Goal: Task Accomplishment & Management: Complete application form

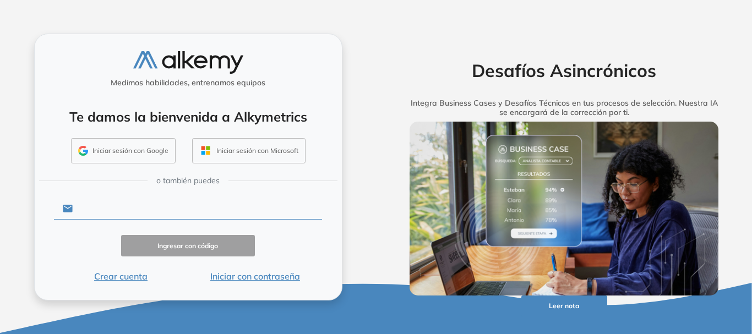
click at [131, 216] on input "text" at bounding box center [197, 208] width 249 height 21
type input "**********"
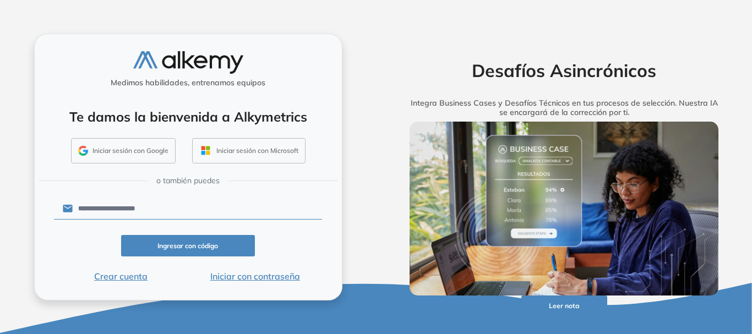
click at [169, 248] on button "Ingresar con código" at bounding box center [188, 245] width 134 height 21
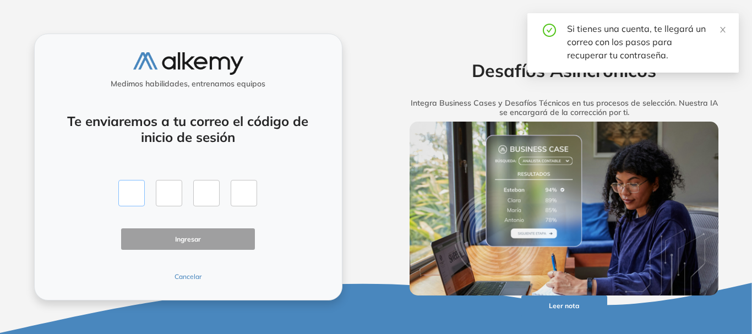
click at [128, 197] on input "text" at bounding box center [131, 193] width 26 height 26
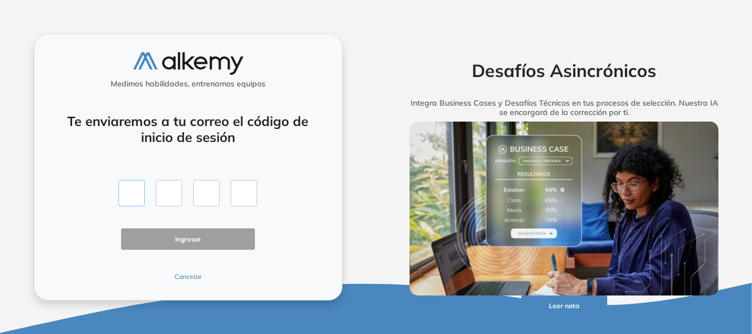
click at [129, 194] on input "text" at bounding box center [131, 193] width 26 height 26
type input "*"
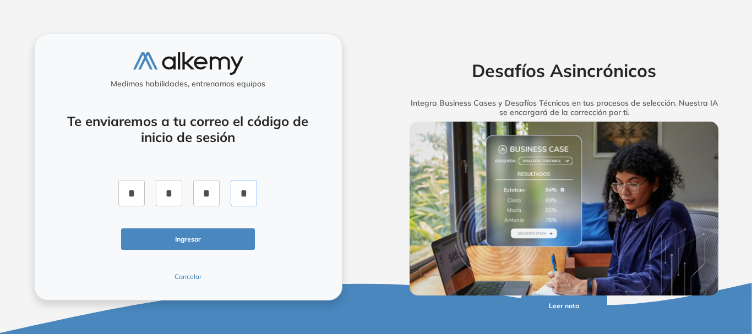
type input "*"
click at [186, 243] on button "Ingresar" at bounding box center [188, 239] width 134 height 21
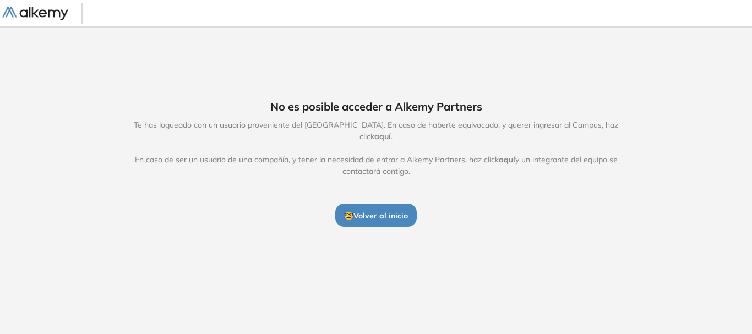
click at [391, 132] on span "aquí" at bounding box center [382, 137] width 17 height 10
